Goal: Use online tool/utility

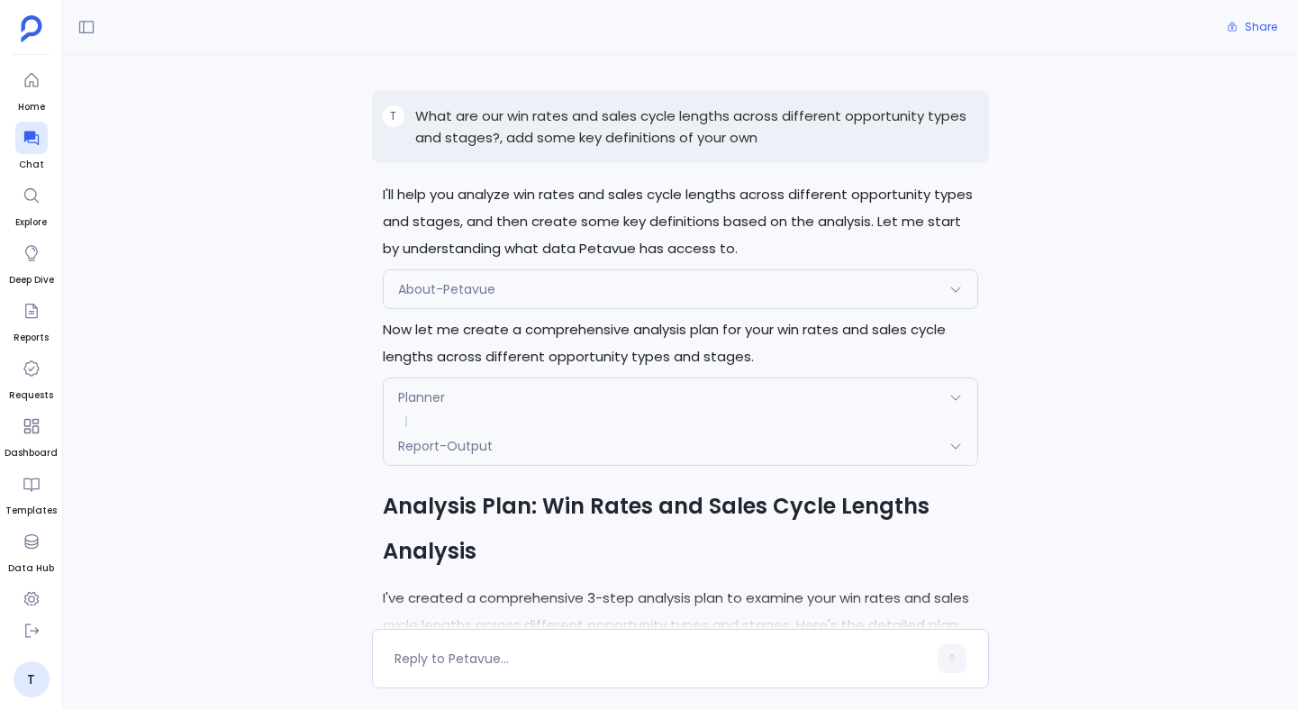
click at [649, 109] on p "What are our win rates and sales cycle lengths across different opportunity typ…" at bounding box center [696, 126] width 563 height 43
click at [642, 126] on p "What are our win rates and sales cycle lengths across different opportunity typ…" at bounding box center [696, 126] width 563 height 43
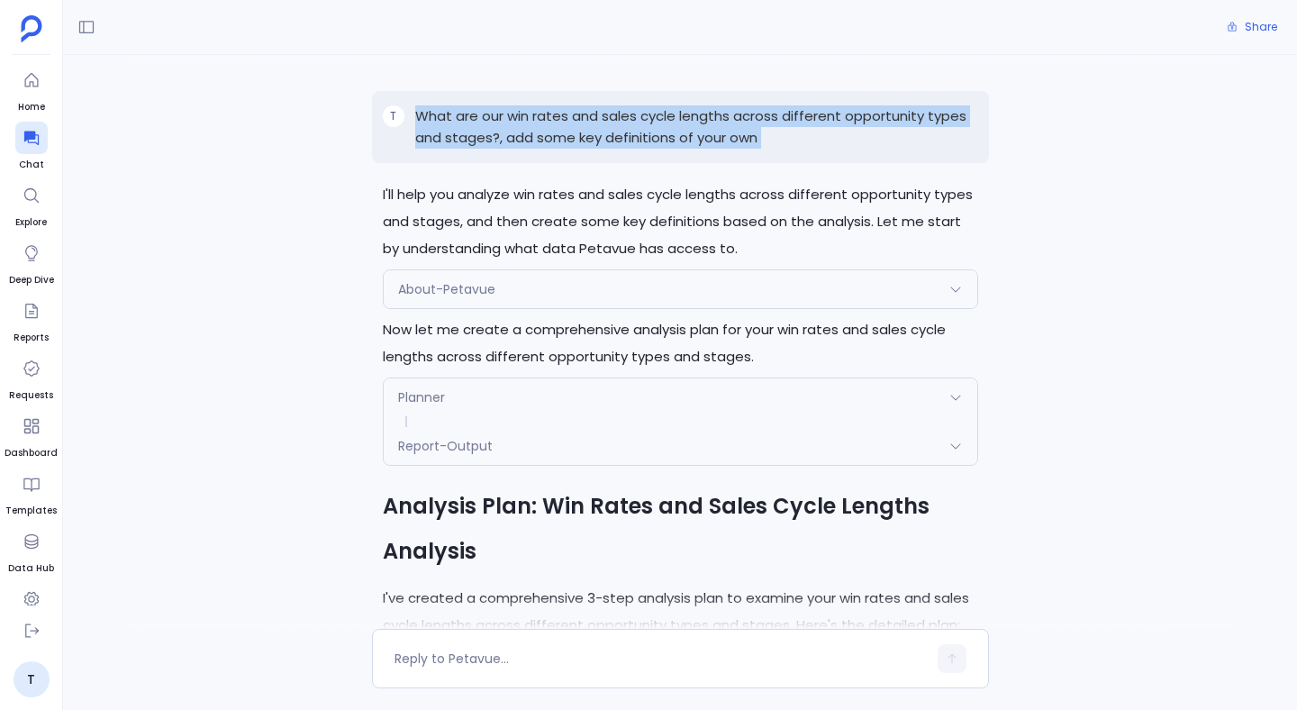
click at [642, 126] on p "What are our win rates and sales cycle lengths across different opportunity typ…" at bounding box center [696, 126] width 563 height 43
copy p "What are our win rates and sales cycle lengths across different opportunity typ…"
click at [37, 140] on icon at bounding box center [32, 138] width 18 height 18
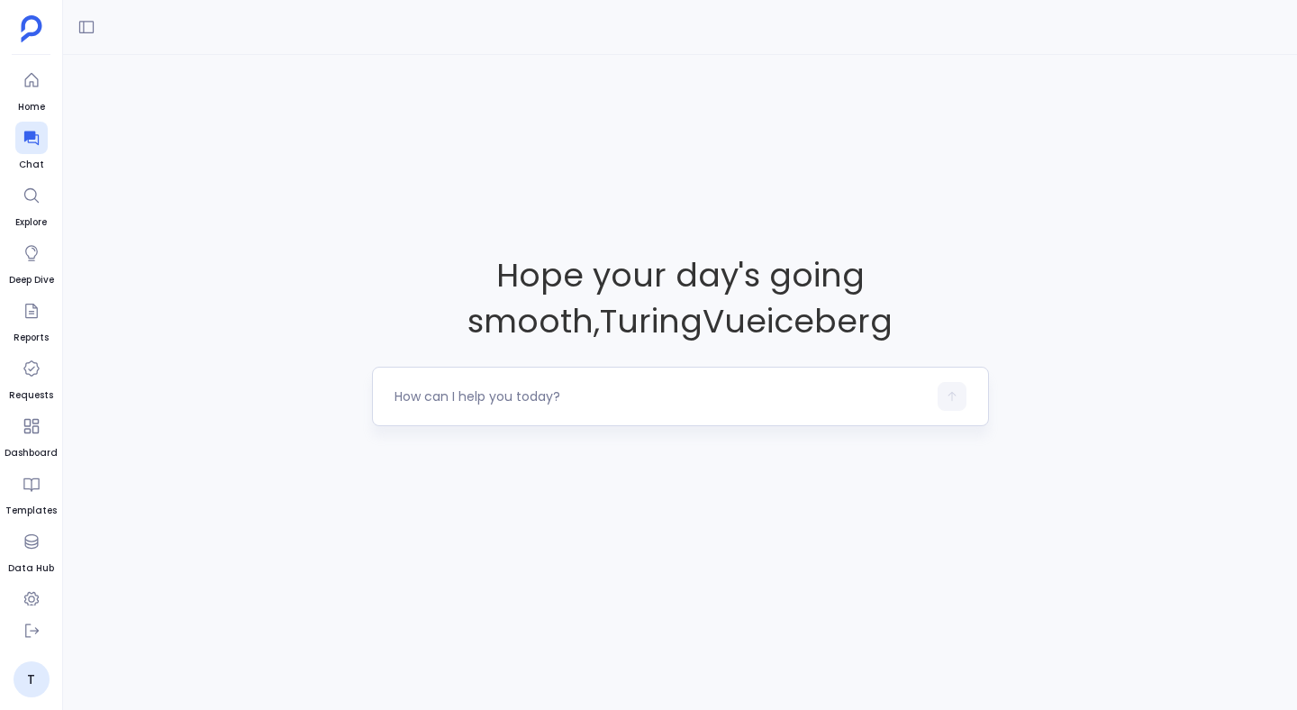
click at [434, 401] on textarea at bounding box center [660, 396] width 532 height 18
type textarea "What are our win rates and sales cycle lengths across different opportunity typ…"
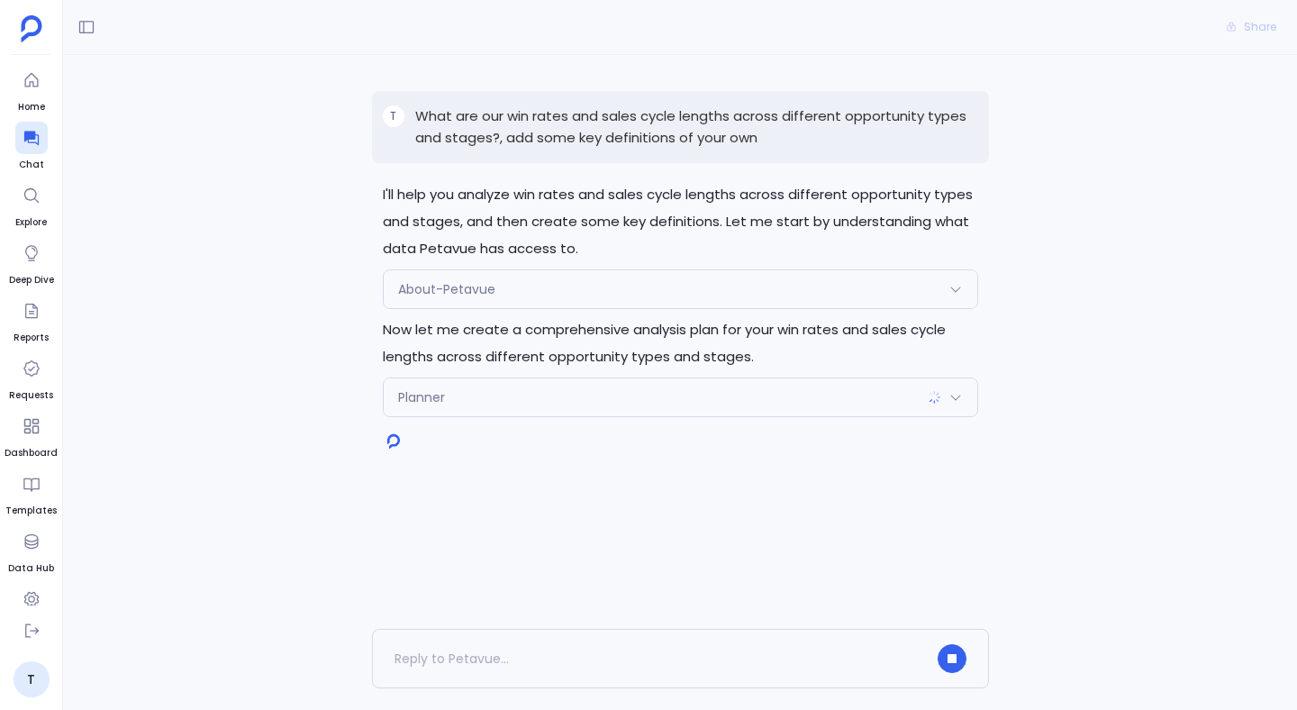
click at [447, 393] on div "Planner" at bounding box center [680, 397] width 593 height 38
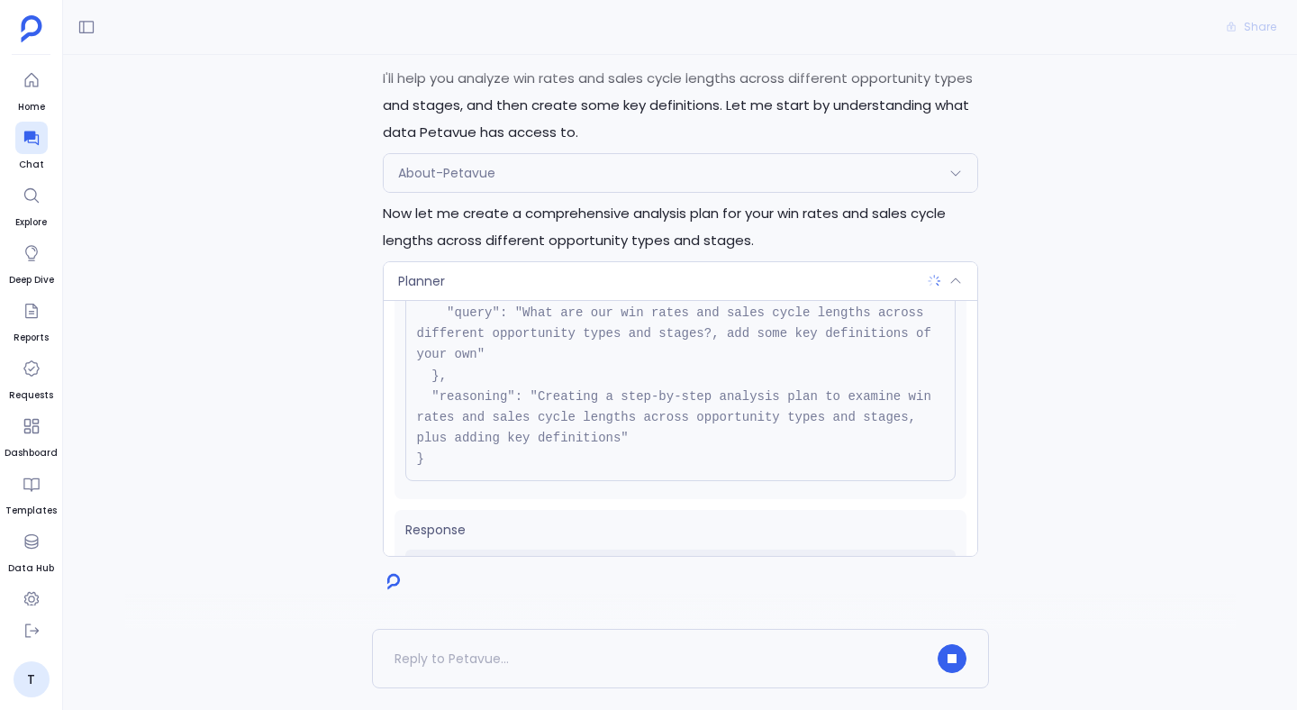
scroll to position [183, 0]
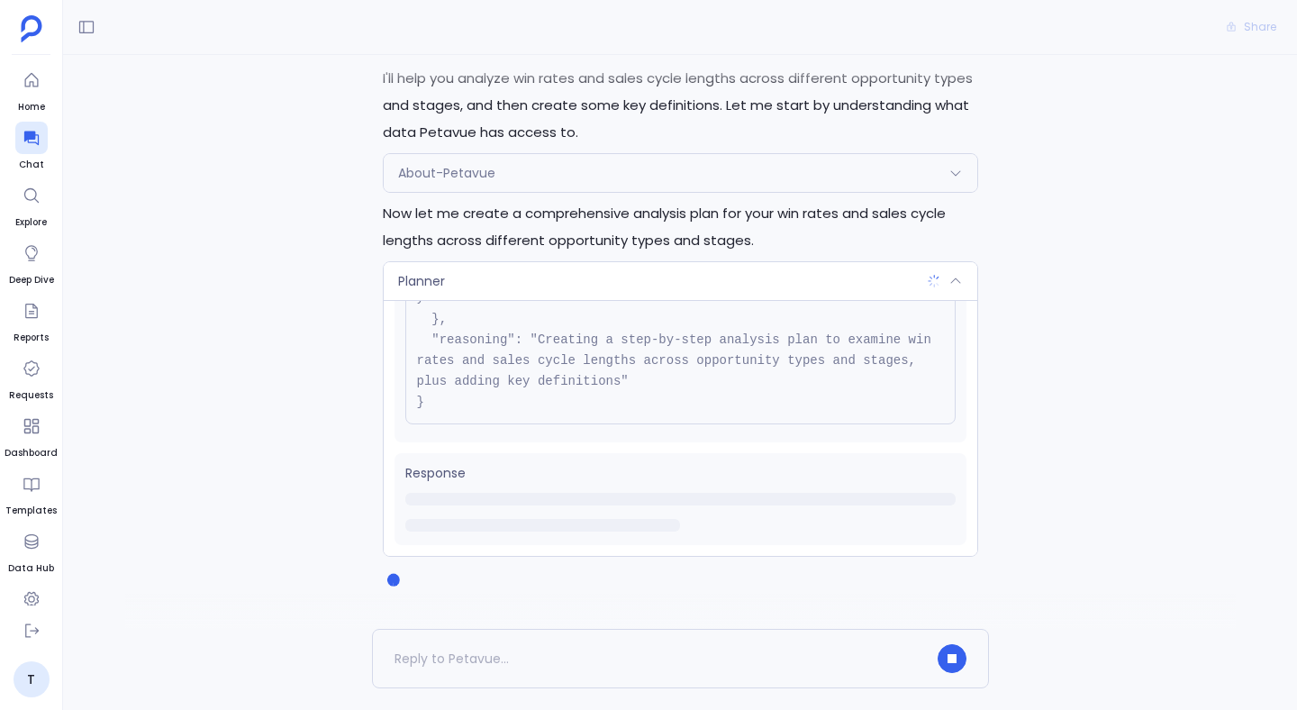
click at [470, 284] on div "Planner" at bounding box center [680, 281] width 593 height 38
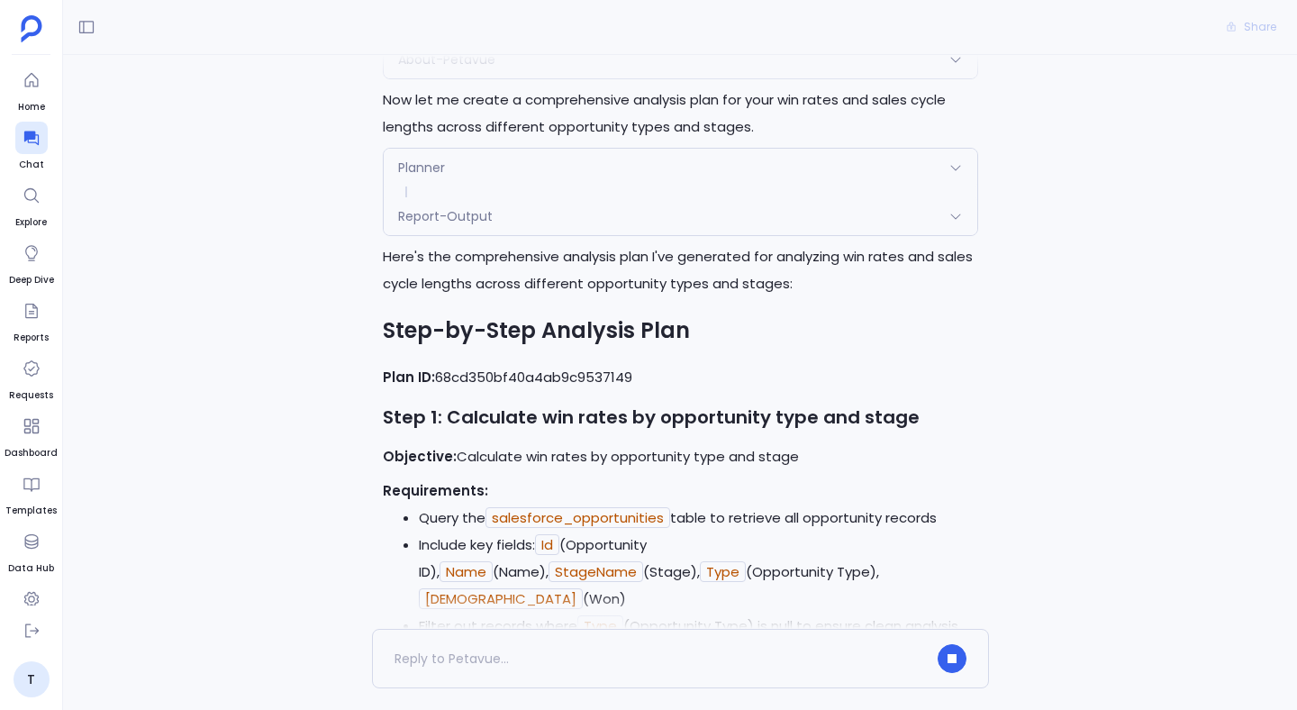
scroll to position [226, 0]
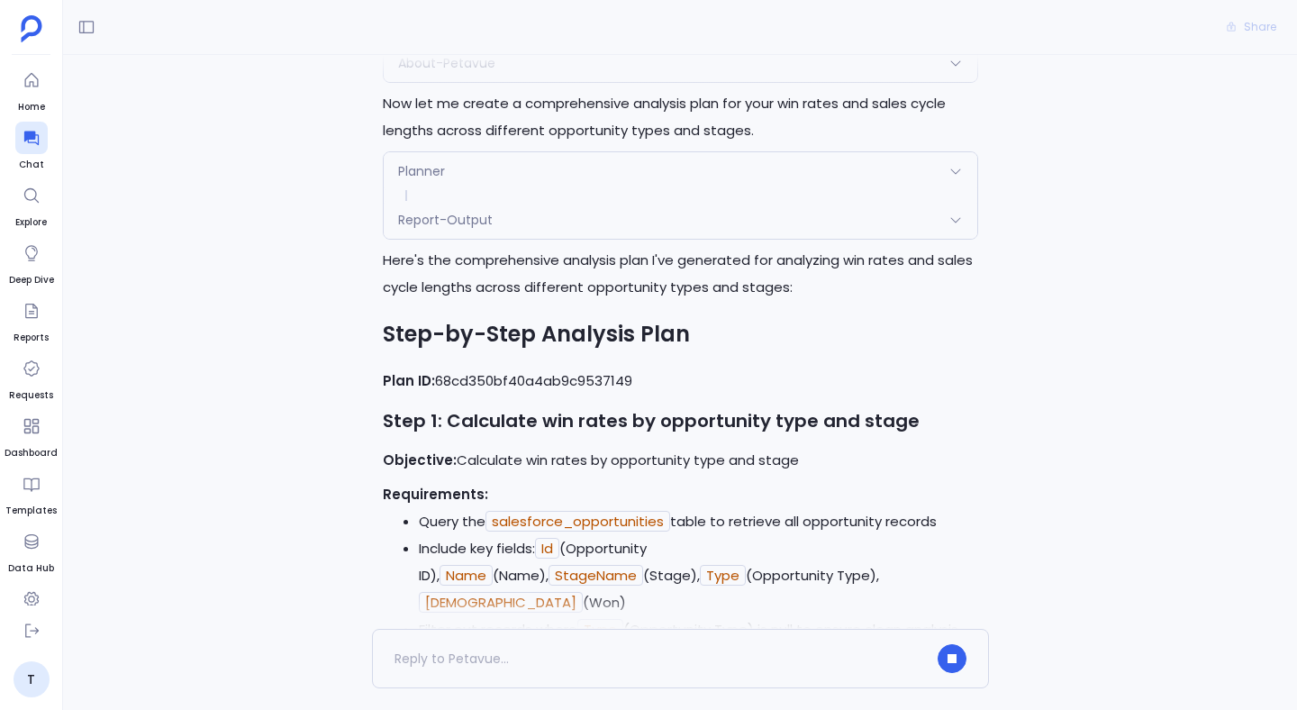
click at [448, 223] on span "Report-Output" at bounding box center [445, 220] width 95 height 18
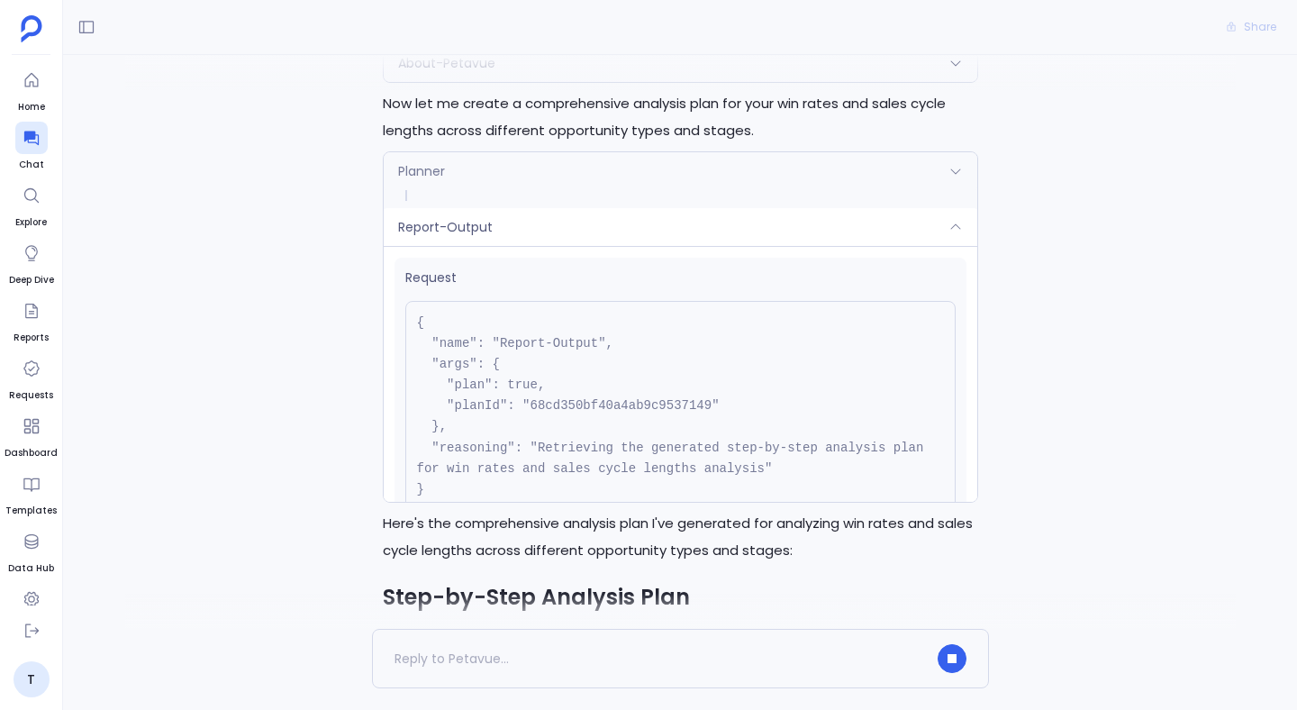
click at [573, 401] on pre "{ "name": "Report-Output", "args": { "plan": true, "planId": "68cd350bf40a4ab9c…" at bounding box center [680, 406] width 550 height 211
copy pre "68cd350bf40a4ab9c9537149"
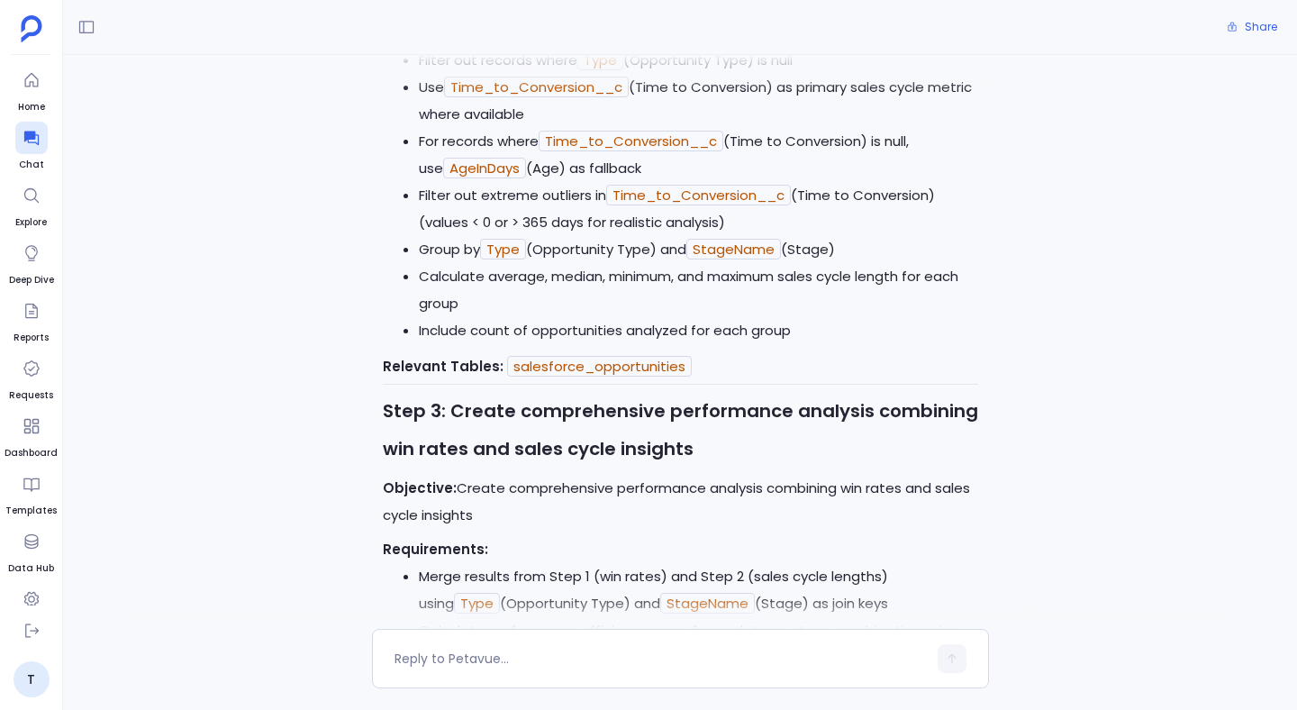
scroll to position [1424, 0]
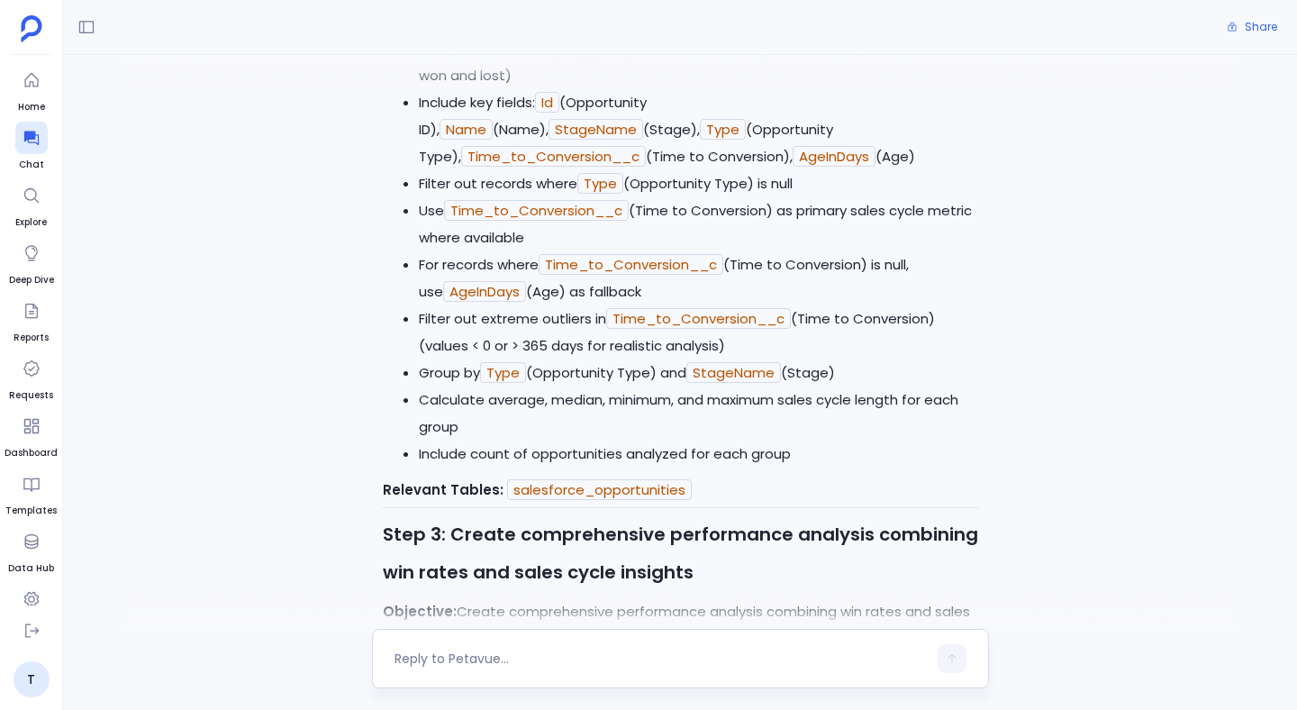
click at [611, 663] on textarea at bounding box center [660, 658] width 532 height 18
type textarea "Can you remove step 2"
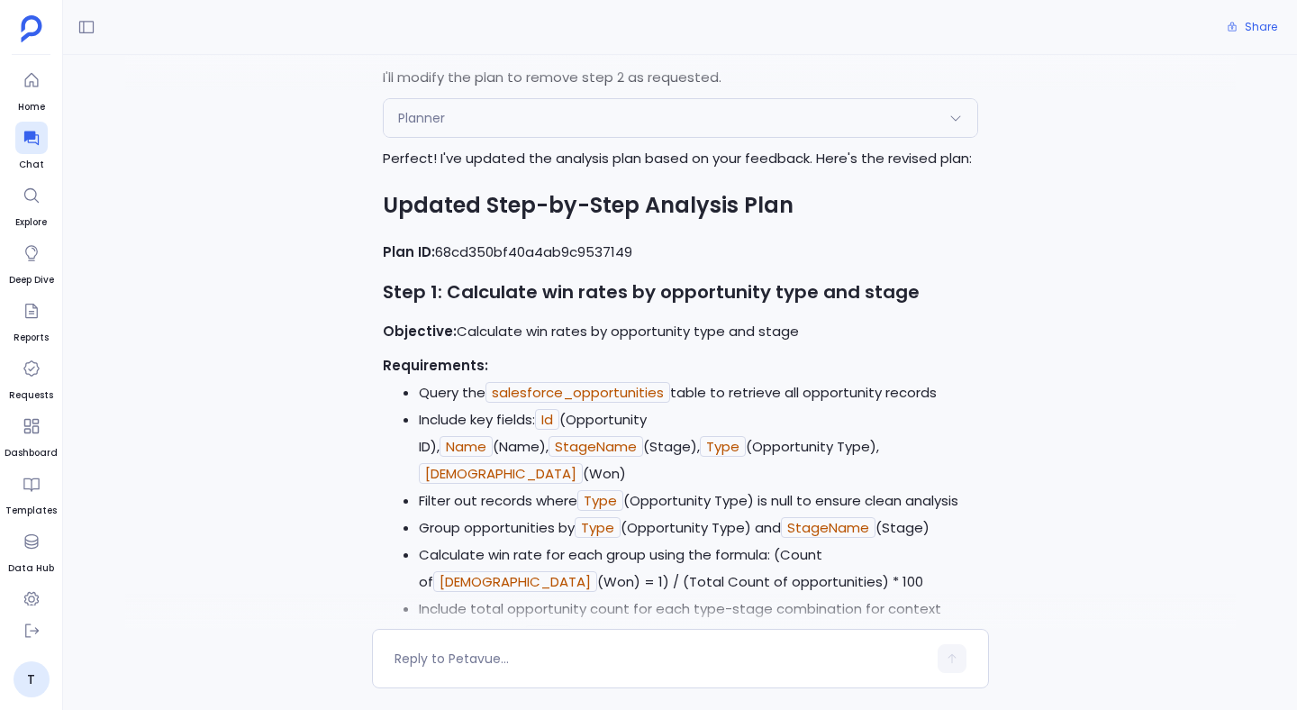
scroll to position [2938, 0]
